Goal: Information Seeking & Learning: Understand process/instructions

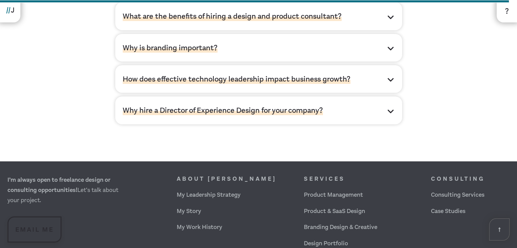
scroll to position [2293, 0]
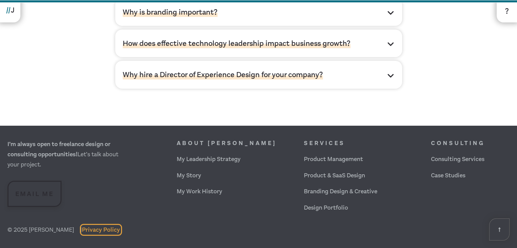
click at [96, 230] on link "Privacy Policy" at bounding box center [101, 230] width 38 height 8
click at [98, 230] on link "Privacy Policy" at bounding box center [101, 230] width 38 height 8
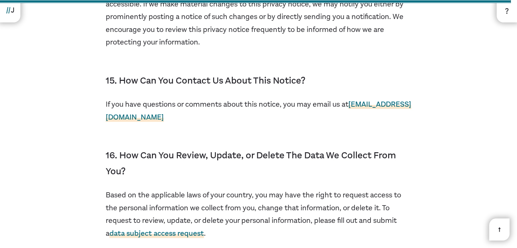
scroll to position [9106, 0]
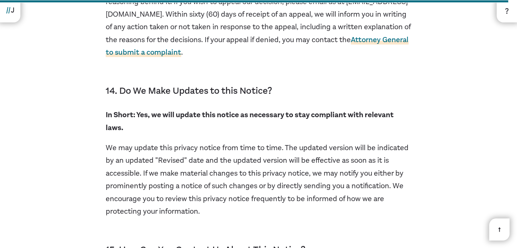
scroll to position [9106, 0]
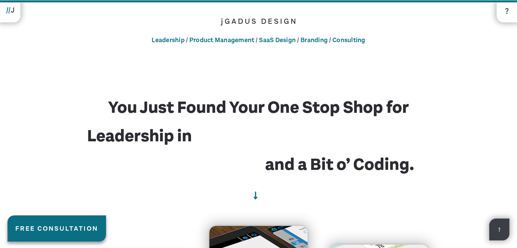
scroll to position [2243, 0]
